Goal: Transaction & Acquisition: Purchase product/service

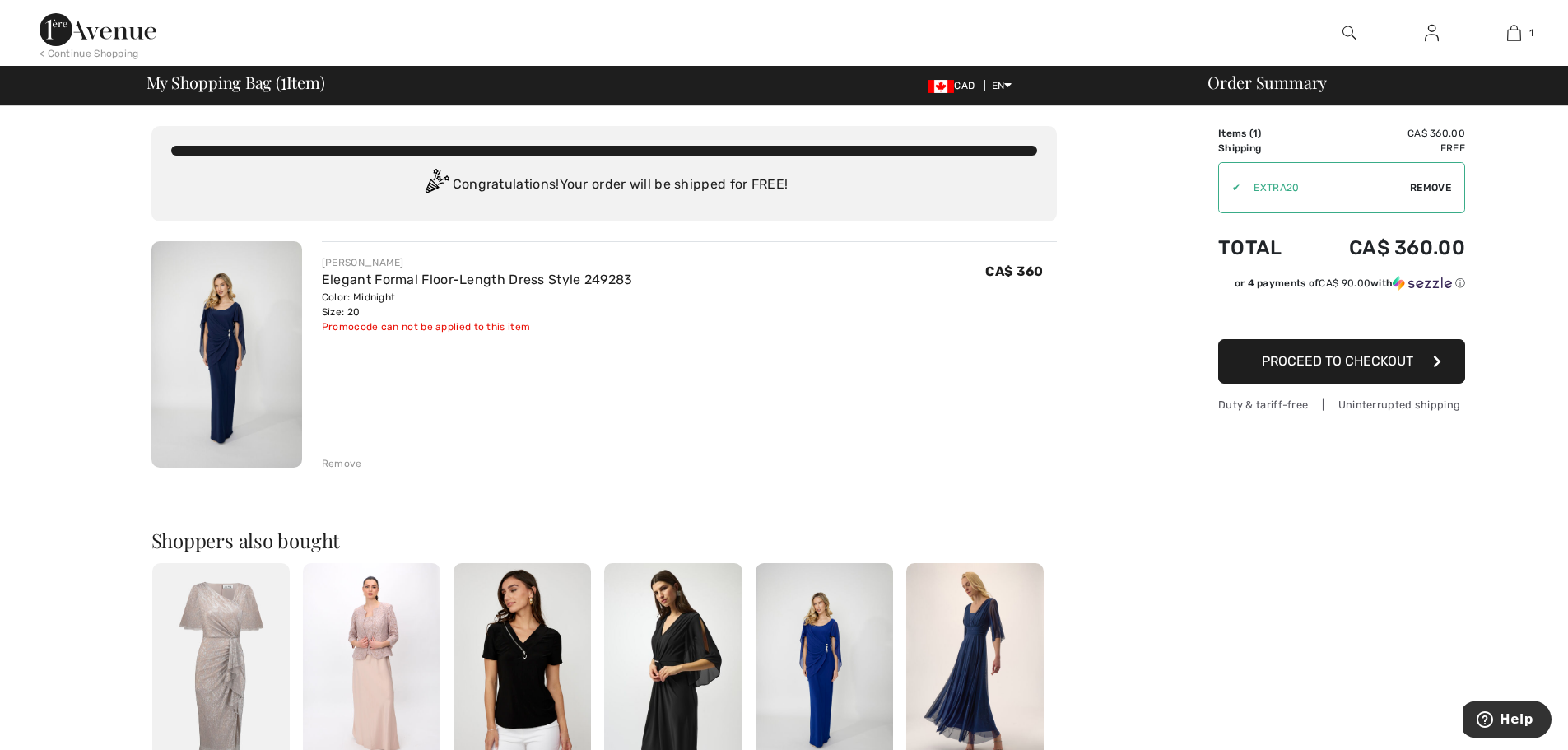
click at [1325, 366] on span "Proceed to Checkout" at bounding box center [1337, 361] width 152 height 15
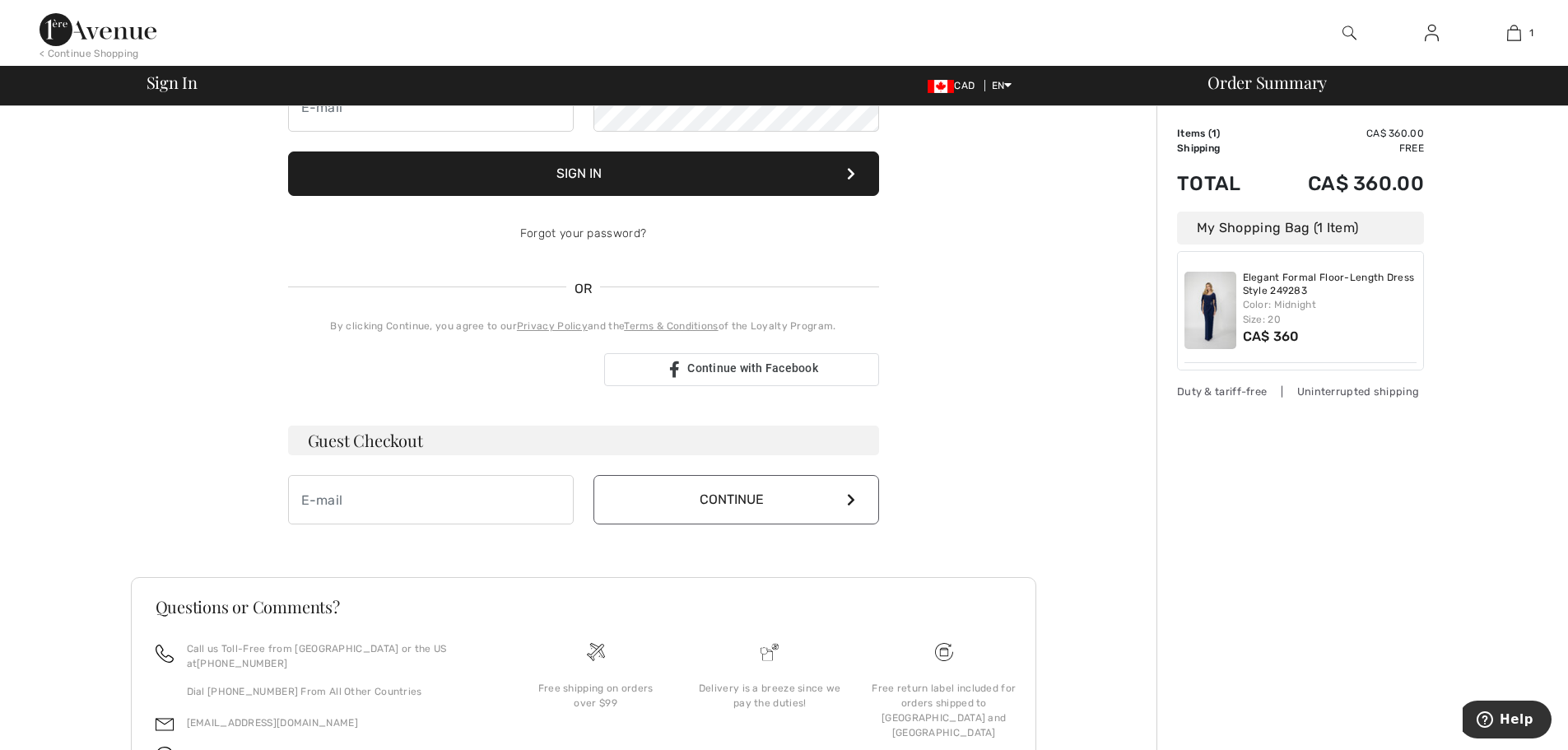
scroll to position [247, 0]
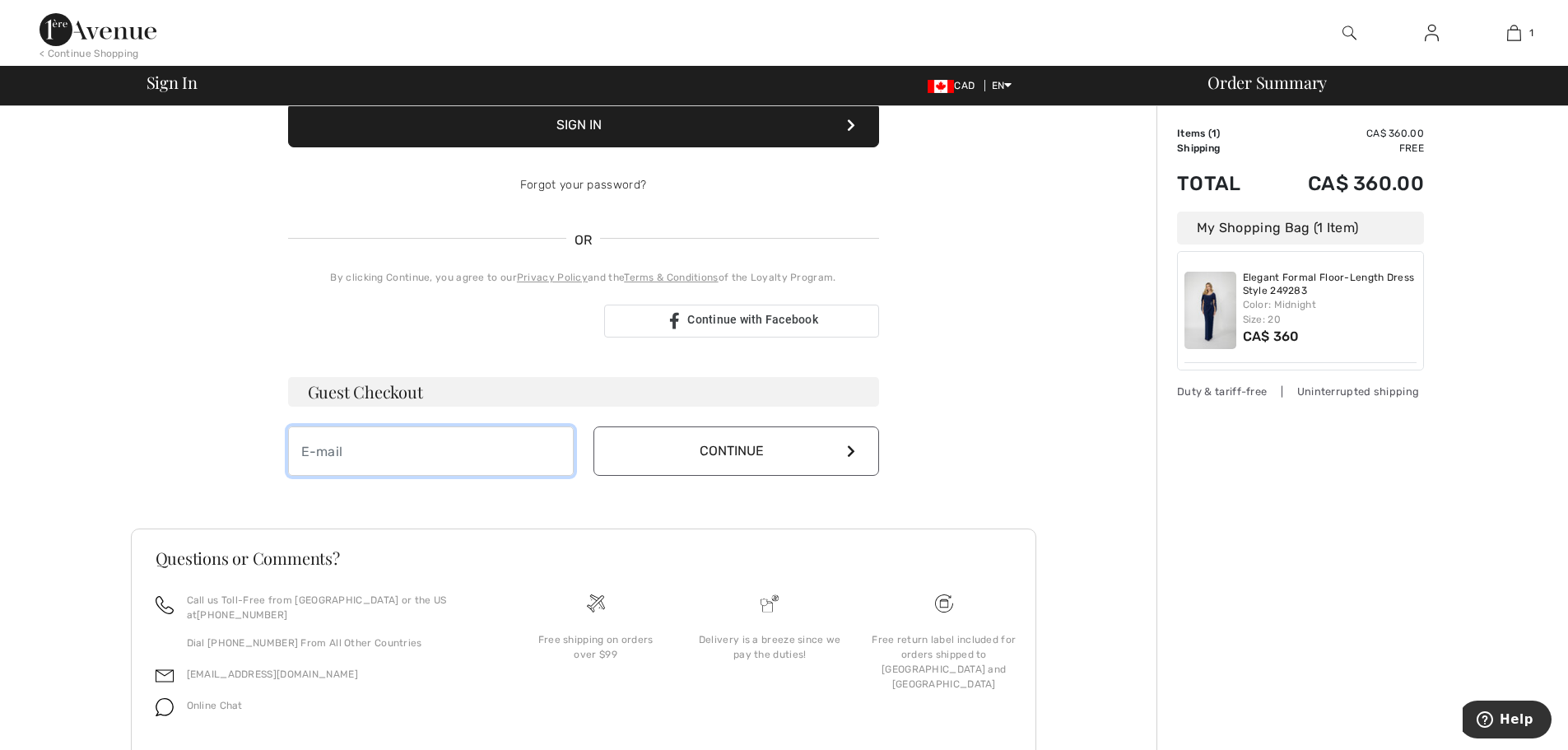
click at [406, 445] on input "email" at bounding box center [431, 451] width 286 height 49
type input "diananova@videotron.ca"
click at [837, 457] on button "Continue" at bounding box center [737, 451] width 286 height 49
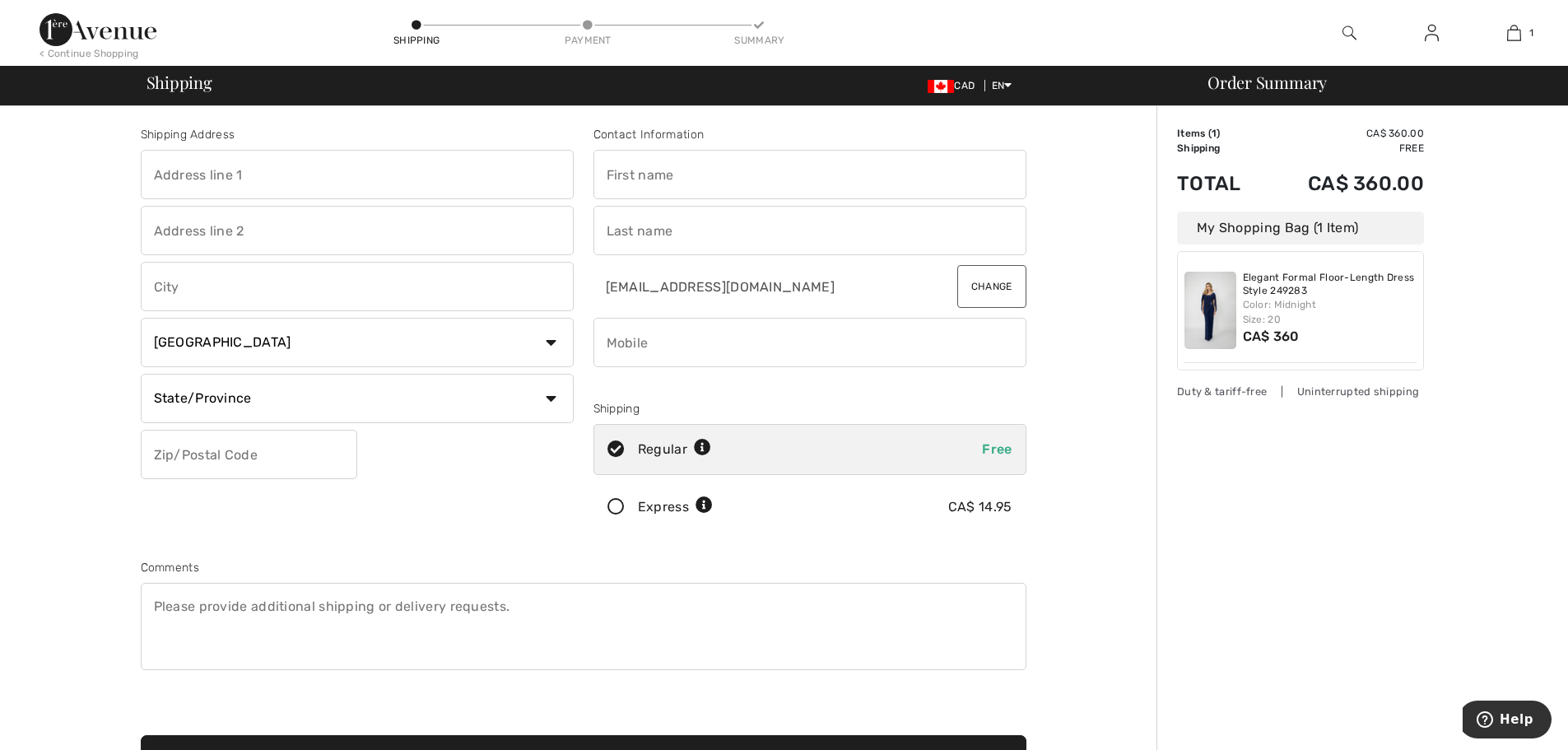
click at [258, 183] on input "text" at bounding box center [357, 174] width 433 height 49
type input "[STREET_ADDRESS][PERSON_NAME]"
type input "Pointe-Claire"
select select "QC"
type input "H9R 0C5"
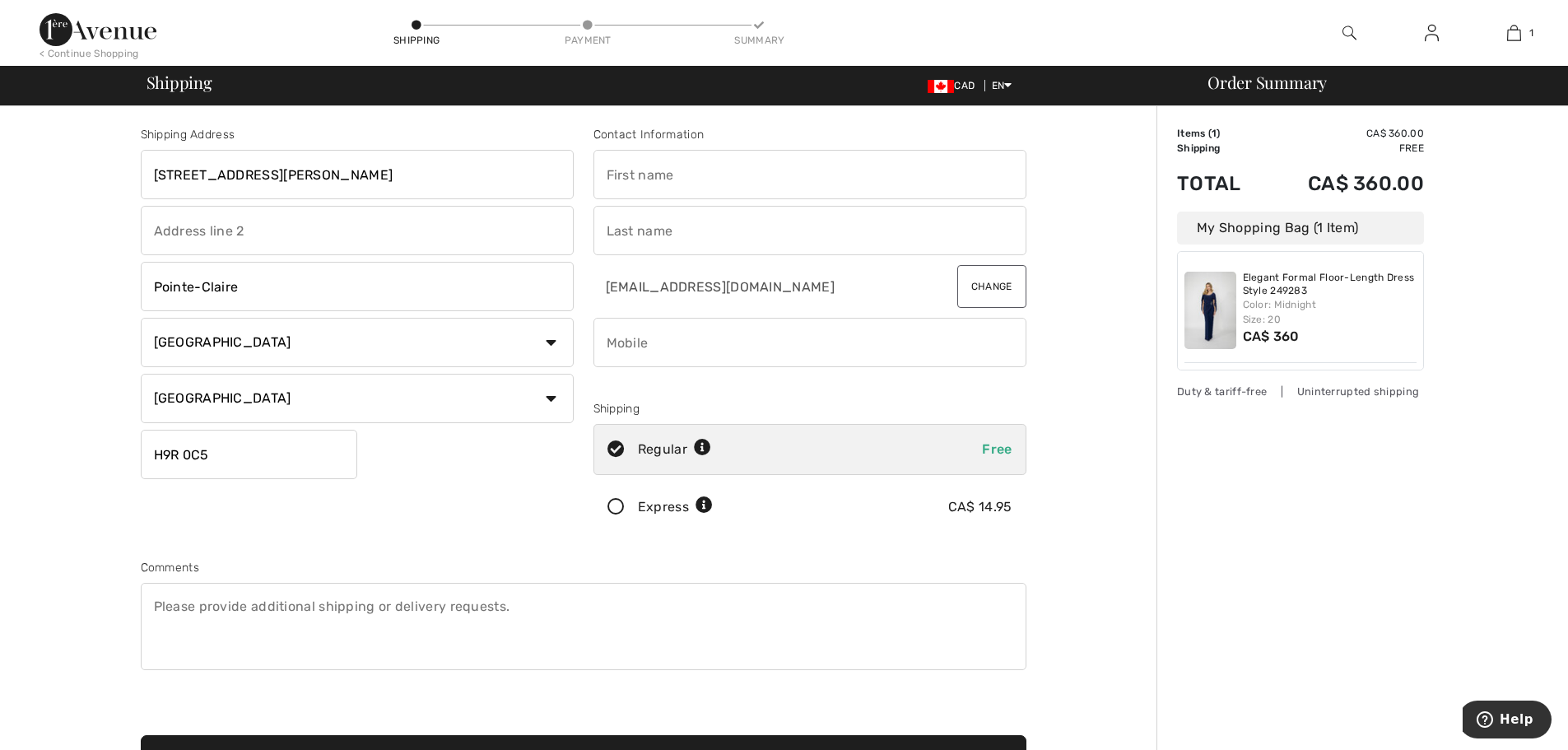
type input "Diana"
type input "Semenchuk"
type input "5145053549"
type input "H9R0C5"
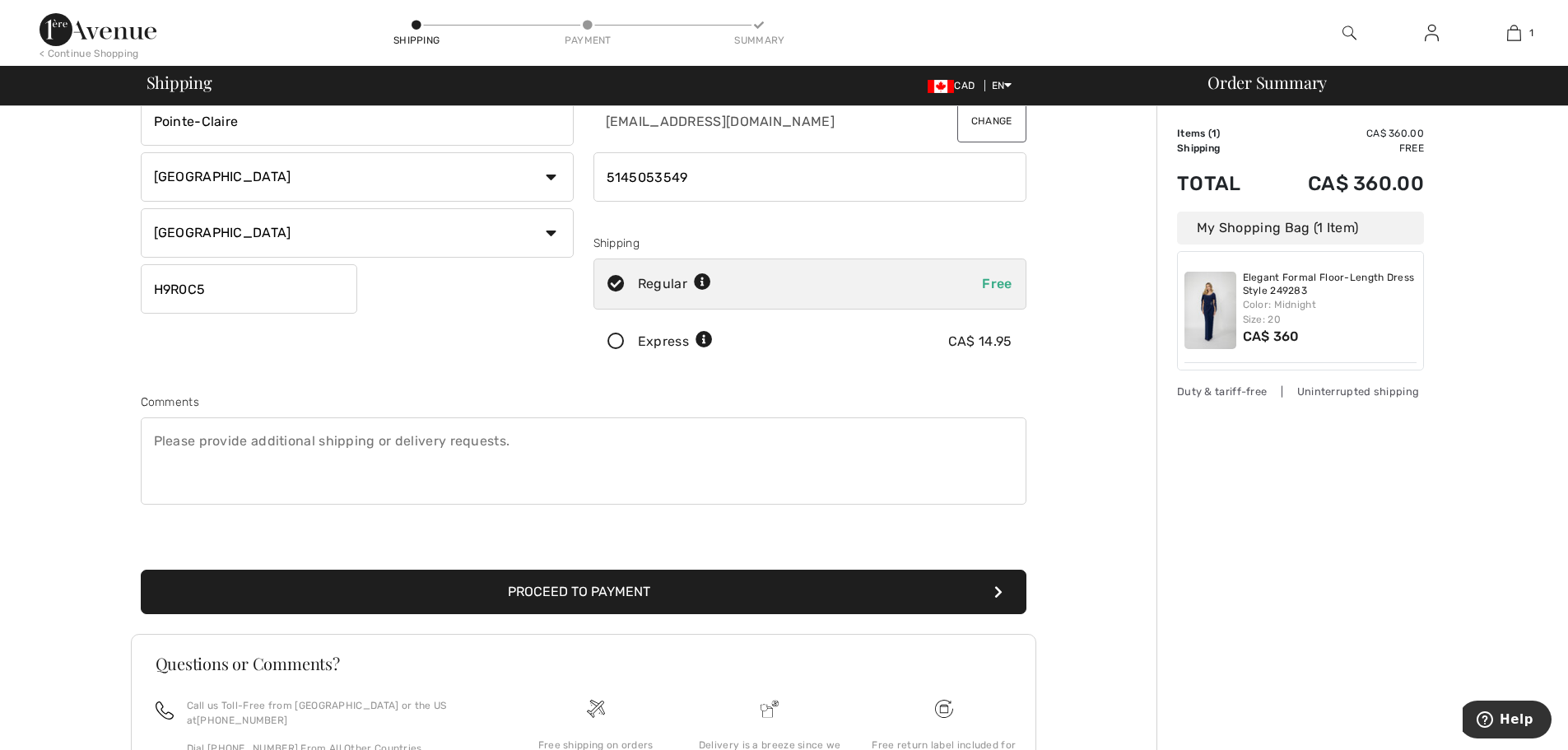
scroll to position [247, 0]
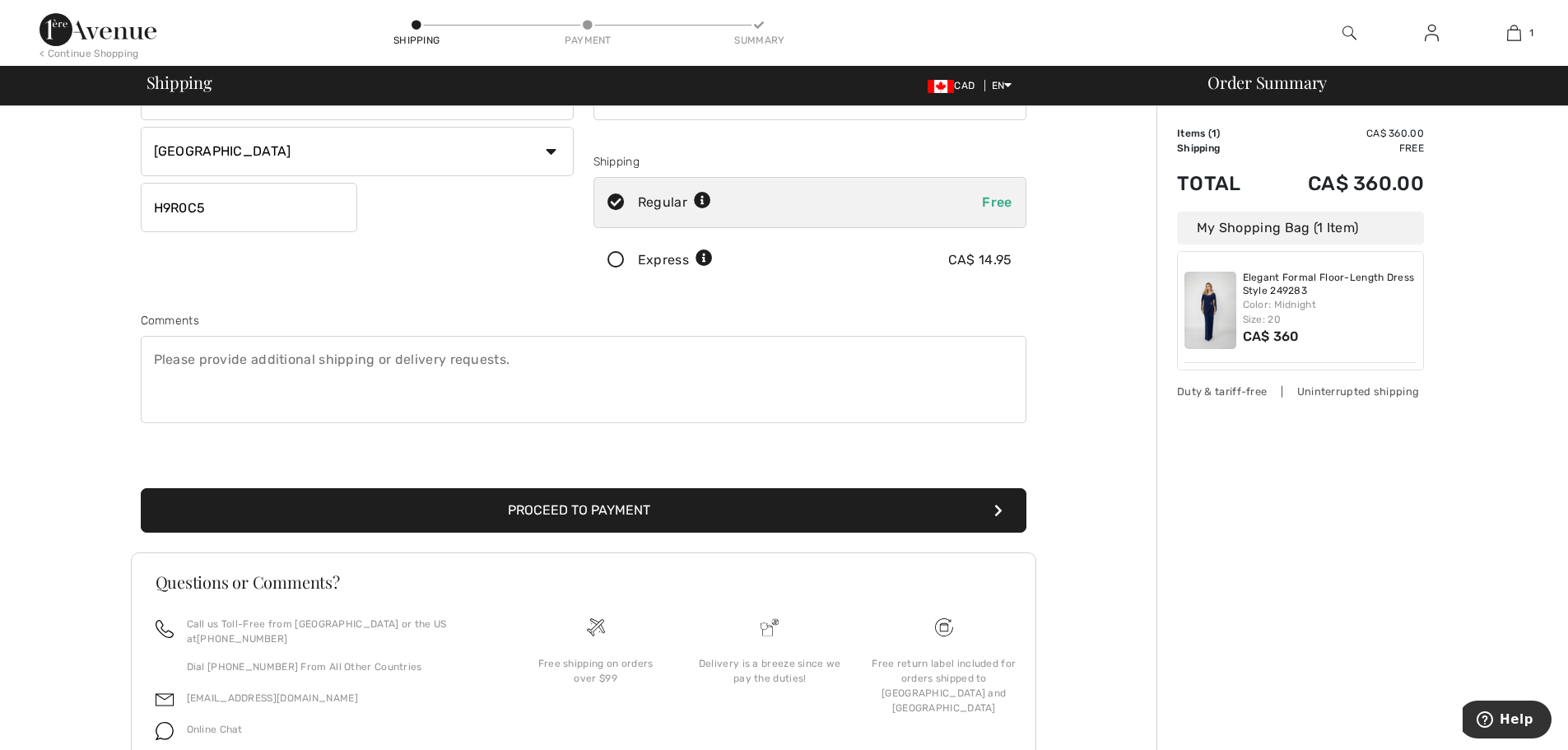
click at [650, 516] on button "Proceed to Payment" at bounding box center [583, 511] width 885 height 44
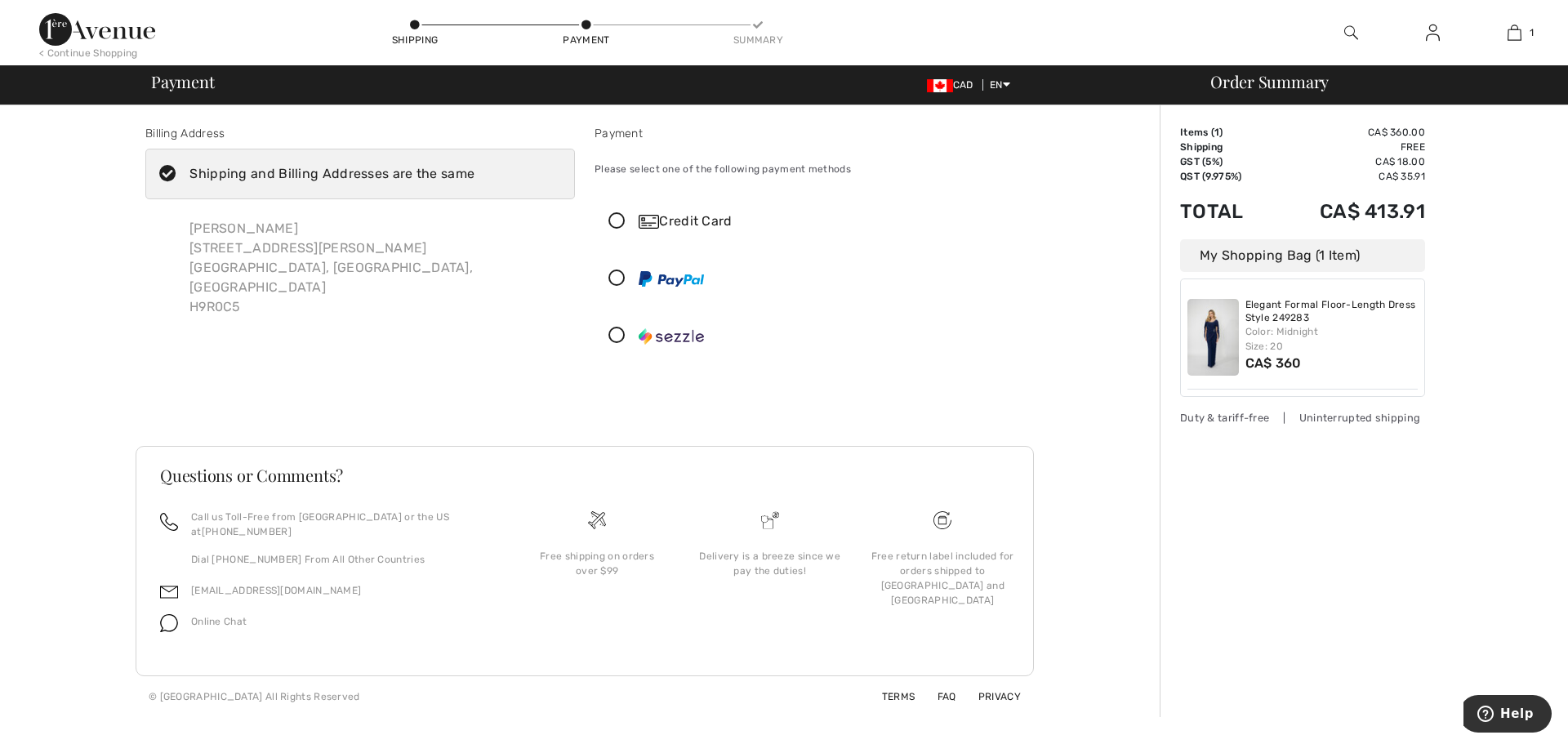
click at [693, 221] on div "Credit Card" at bounding box center [826, 221] width 374 height 19
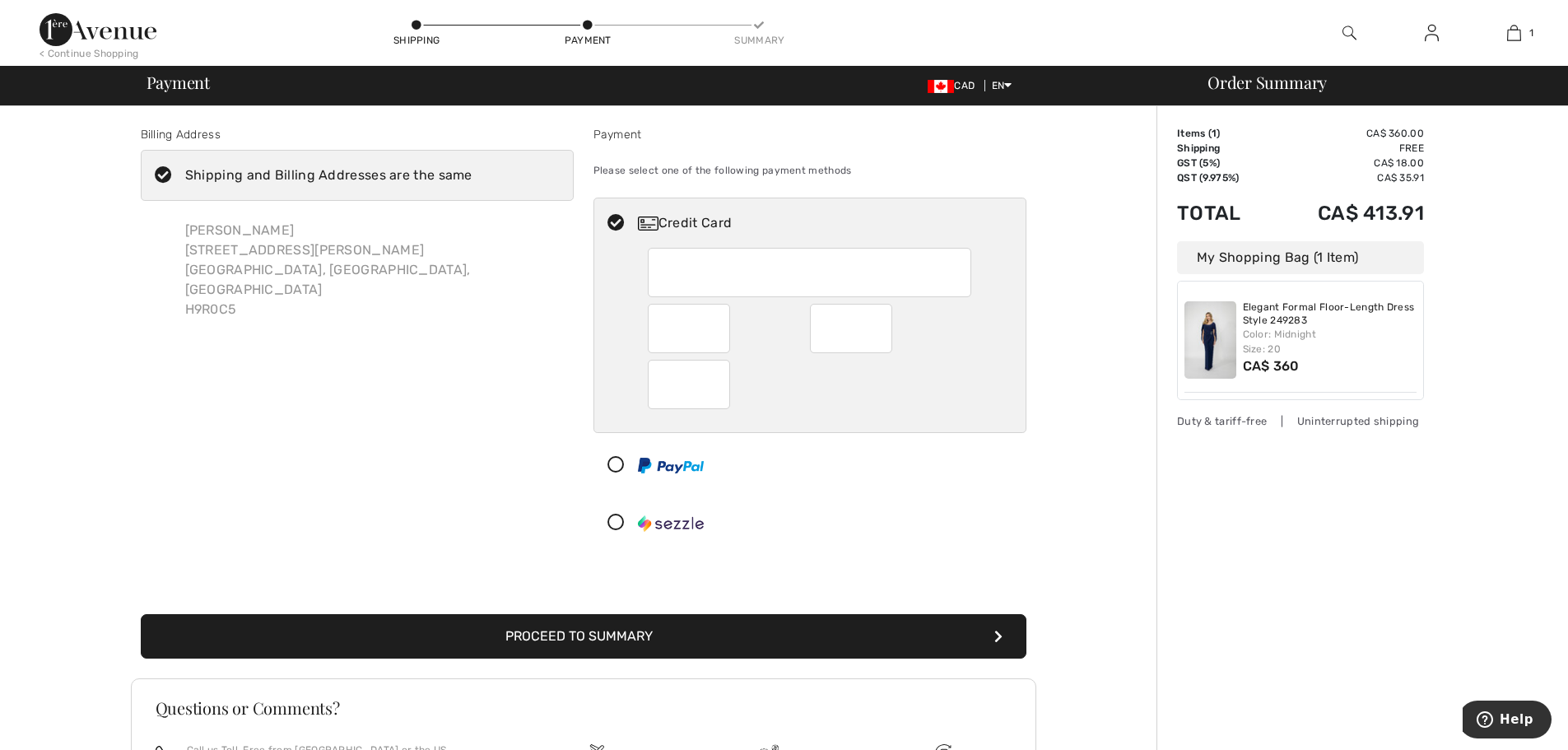
click at [634, 641] on button "Proceed to Summary" at bounding box center [583, 636] width 885 height 44
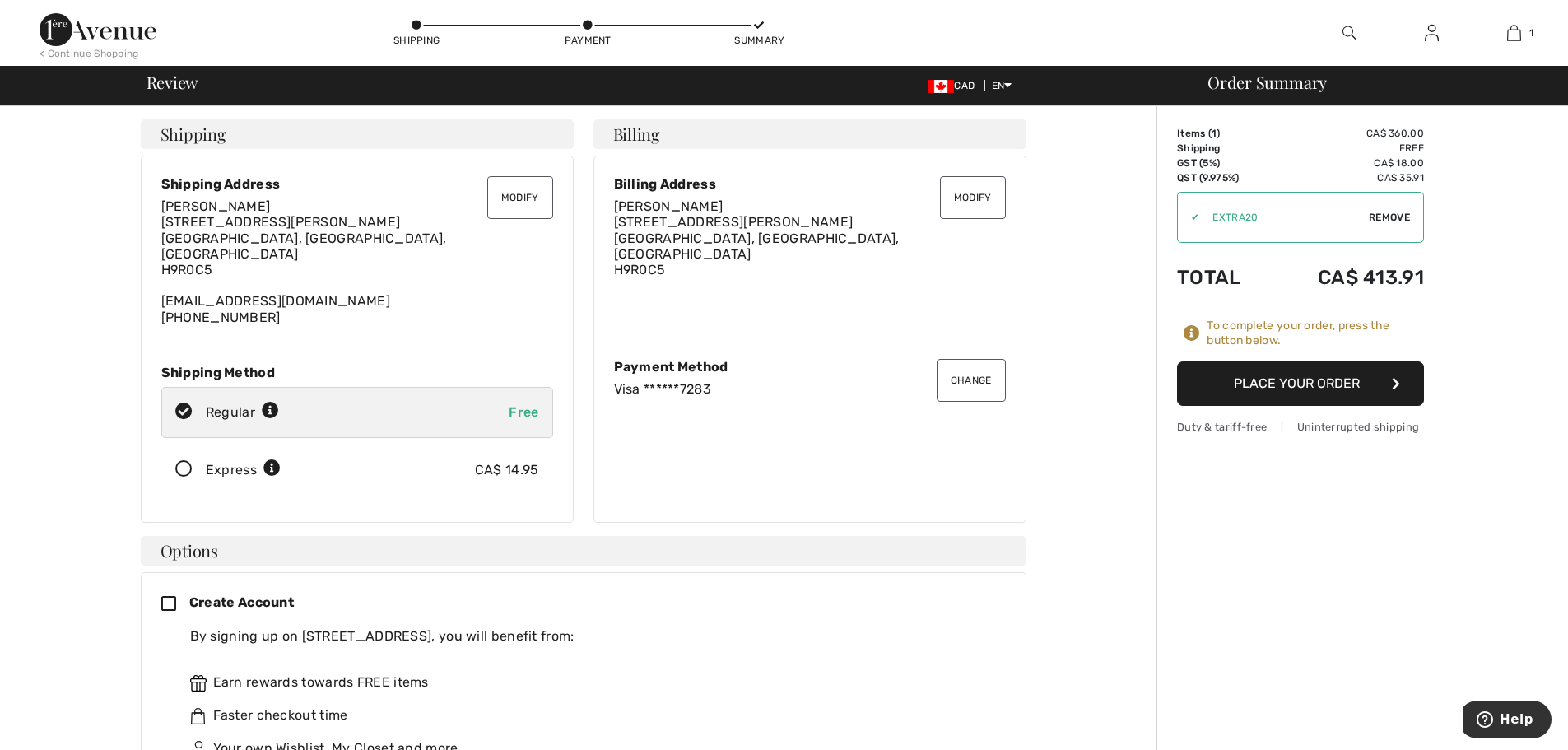
click at [1402, 216] on span "Remove" at bounding box center [1389, 216] width 42 height 14
click at [1378, 382] on button "Place Your Order" at bounding box center [1301, 383] width 247 height 44
